Goal: Task Accomplishment & Management: Use online tool/utility

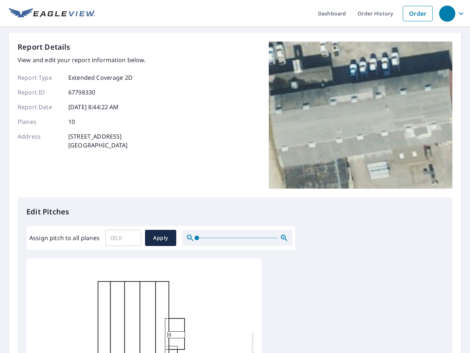
click at [235, 176] on div "Report Details View and edit your report information below. Report Type Extende…" at bounding box center [235, 120] width 435 height 156
click at [447, 13] on div "button" at bounding box center [448, 14] width 16 height 16
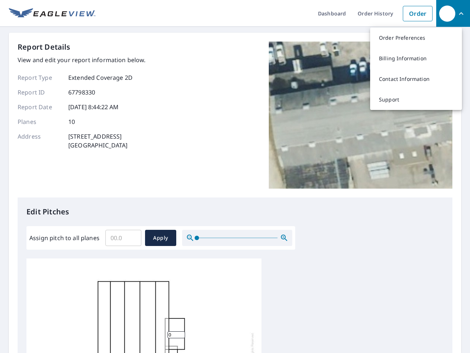
click at [123, 238] on input "Assign pitch to all planes" at bounding box center [123, 237] width 36 height 21
click at [161, 238] on span "Apply" at bounding box center [160, 237] width 19 height 9
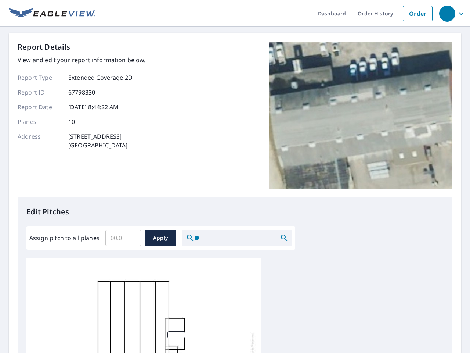
click at [284, 238] on icon "button" at bounding box center [284, 237] width 9 height 9
